Goal: Task Accomplishment & Management: Manage account settings

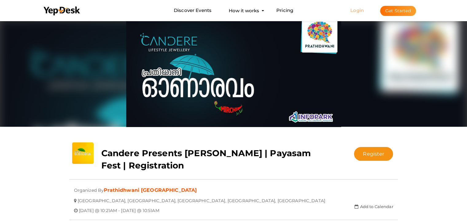
click at [359, 10] on link "Login" at bounding box center [358, 10] width 14 height 6
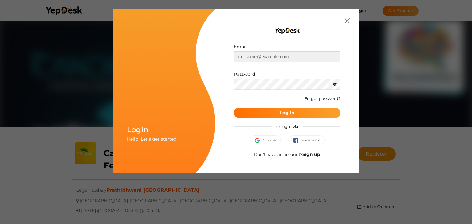
click at [280, 56] on input "text" at bounding box center [287, 56] width 107 height 11
type input "[EMAIL_ADDRESS][DOMAIN_NAME]"
click at [267, 142] on span "Google" at bounding box center [265, 140] width 21 height 6
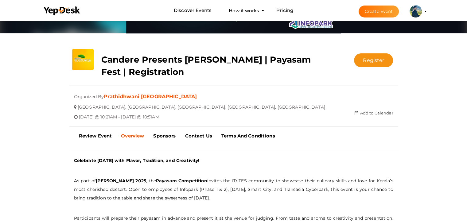
scroll to position [31, 0]
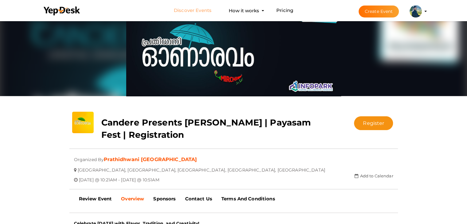
click at [201, 10] on li "Discover Events How it works Powerful Registration / Ticketing Start selling yo…" at bounding box center [234, 10] width 390 height 21
click at [201, 10] on link "Discover Events" at bounding box center [193, 10] width 38 height 11
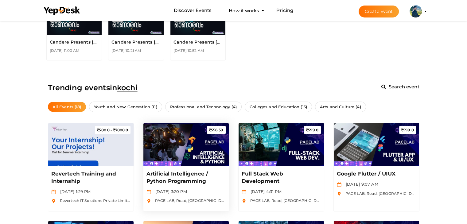
scroll to position [154, 0]
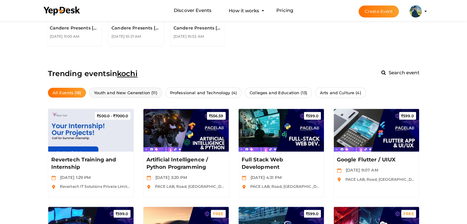
click at [120, 95] on span "Youth and New Generation (11)" at bounding box center [125, 93] width 73 height 11
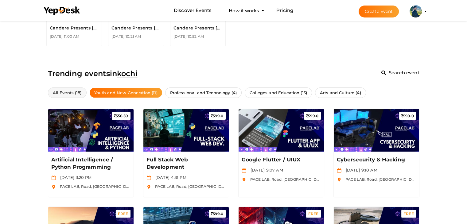
click at [66, 93] on span "All Events (18)" at bounding box center [67, 93] width 39 height 11
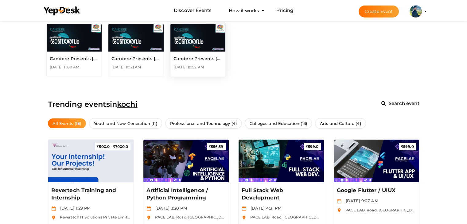
scroll to position [92, 0]
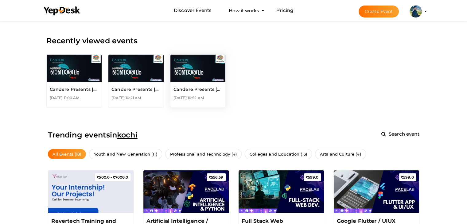
click at [200, 80] on img at bounding box center [198, 69] width 55 height 28
click at [82, 91] on p "Candere Presents [PERSON_NAME] | Tug of War | Registration" at bounding box center [74, 89] width 49 height 5
click at [145, 90] on p "Candere Presents Prathidhwani Onaravam | Payasam Fest | Registration" at bounding box center [136, 89] width 49 height 5
click at [210, 90] on p "Candere Presents Prathidhwani Onaravam | Cinematic Dance | Registration" at bounding box center [198, 89] width 49 height 5
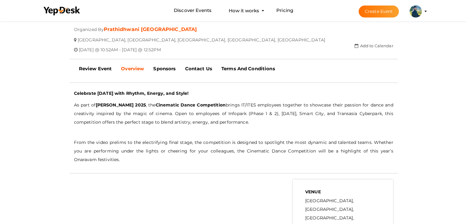
scroll to position [154, 0]
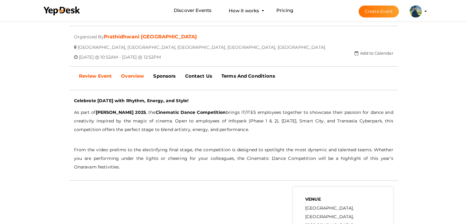
click at [97, 77] on b "Review Event" at bounding box center [95, 76] width 33 height 6
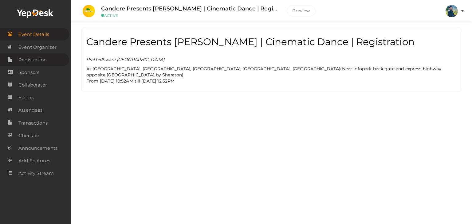
click at [36, 61] on span "Registration" at bounding box center [32, 60] width 28 height 12
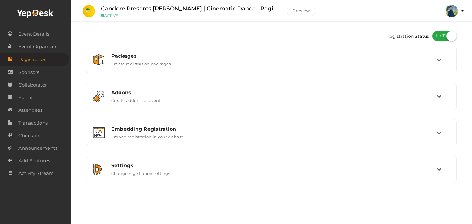
checkbox input "true"
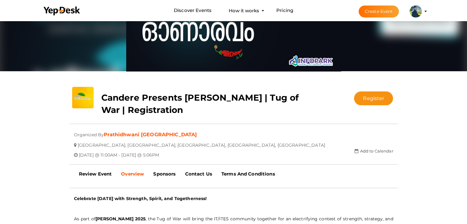
scroll to position [61, 0]
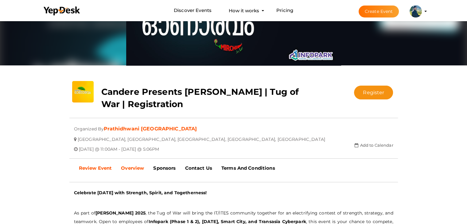
click at [106, 168] on b "Review Event" at bounding box center [95, 168] width 33 height 6
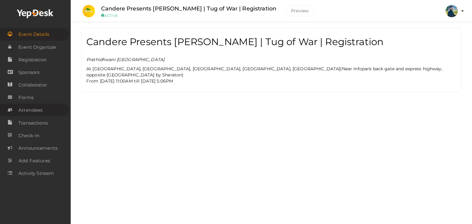
click at [31, 112] on span "Attendees" at bounding box center [30, 110] width 24 height 12
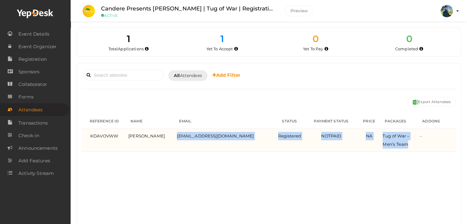
drag, startPoint x: 413, startPoint y: 144, endPoint x: 169, endPoint y: 137, distance: 244.1
click at [170, 137] on tr "KDAVOVWW [PERSON_NAME] [EMAIL_ADDRESS][DOMAIN_NAME] Registered NOTPAID NA Tug o…" at bounding box center [269, 140] width 375 height 23
click at [181, 134] on span "[EMAIL_ADDRESS][DOMAIN_NAME]" at bounding box center [215, 136] width 77 height 5
click at [181, 134] on span "johnsonjoseph3489@gmail.com" at bounding box center [215, 136] width 77 height 5
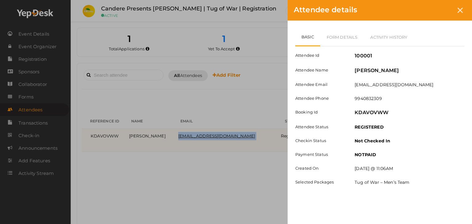
click at [181, 134] on body "Discover Events How it works Powerful Registration / Ticketing Start selling yo…" at bounding box center [236, 112] width 472 height 224
click at [210, 168] on div "Attendee details Basic Form Details Activity History Attendee Id 100001 Attende…" at bounding box center [236, 112] width 472 height 224
click at [462, 10] on icon at bounding box center [460, 10] width 5 height 5
click at [459, 10] on icon at bounding box center [460, 10] width 5 height 5
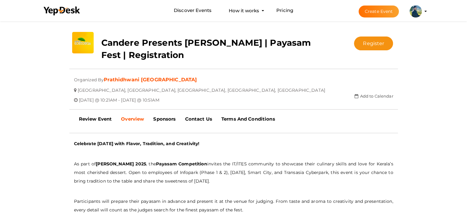
scroll to position [123, 0]
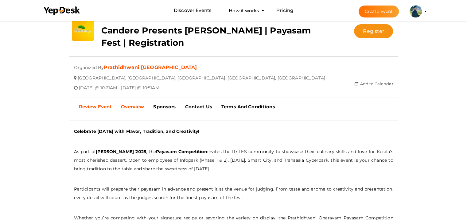
click at [93, 106] on b "Review Event" at bounding box center [95, 107] width 33 height 6
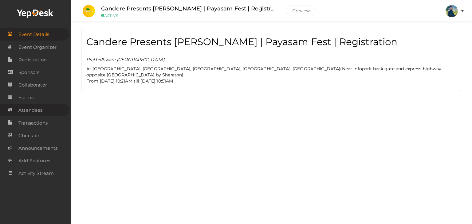
click at [35, 113] on span "Attendees" at bounding box center [30, 110] width 24 height 12
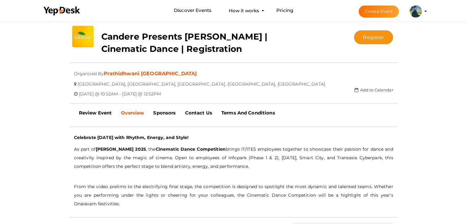
scroll to position [92, 0]
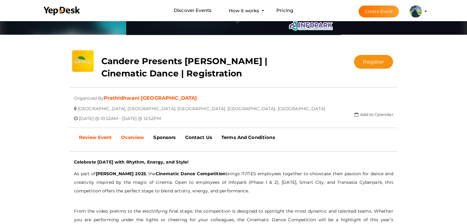
click at [101, 138] on b "Review Event" at bounding box center [95, 138] width 33 height 6
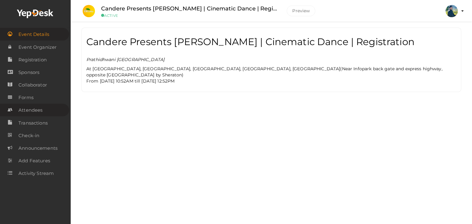
click at [38, 111] on span "Attendees" at bounding box center [30, 110] width 24 height 12
